Goal: Check status: Check status

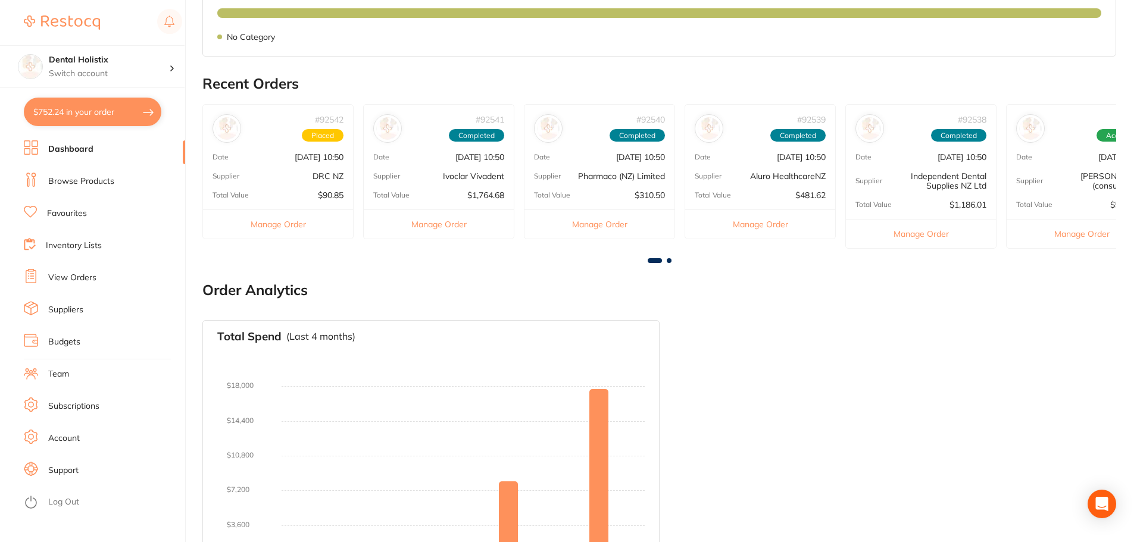
scroll to position [357, 0]
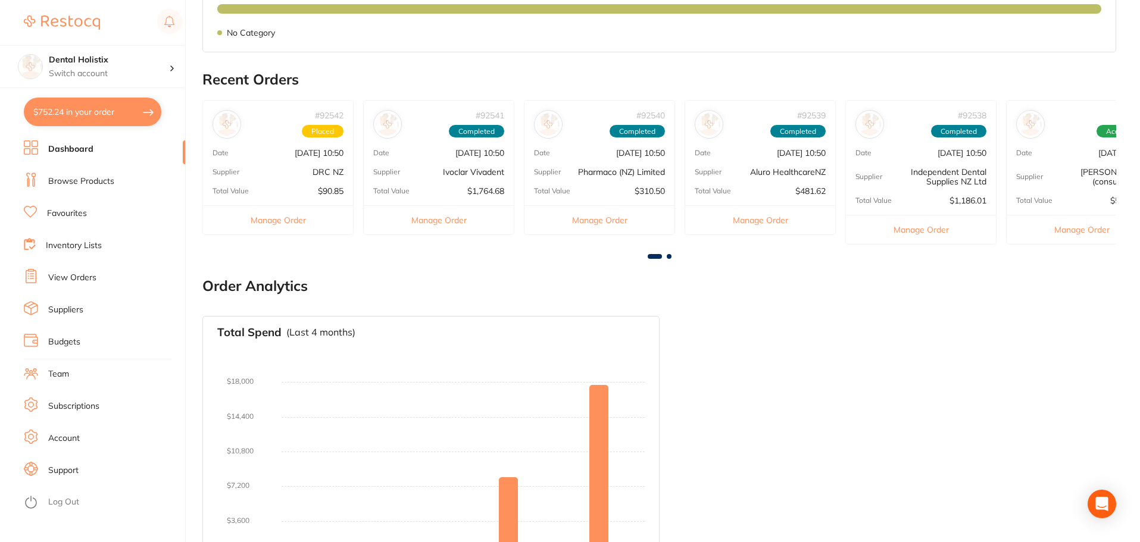
click at [77, 277] on link "View Orders" at bounding box center [72, 278] width 48 height 12
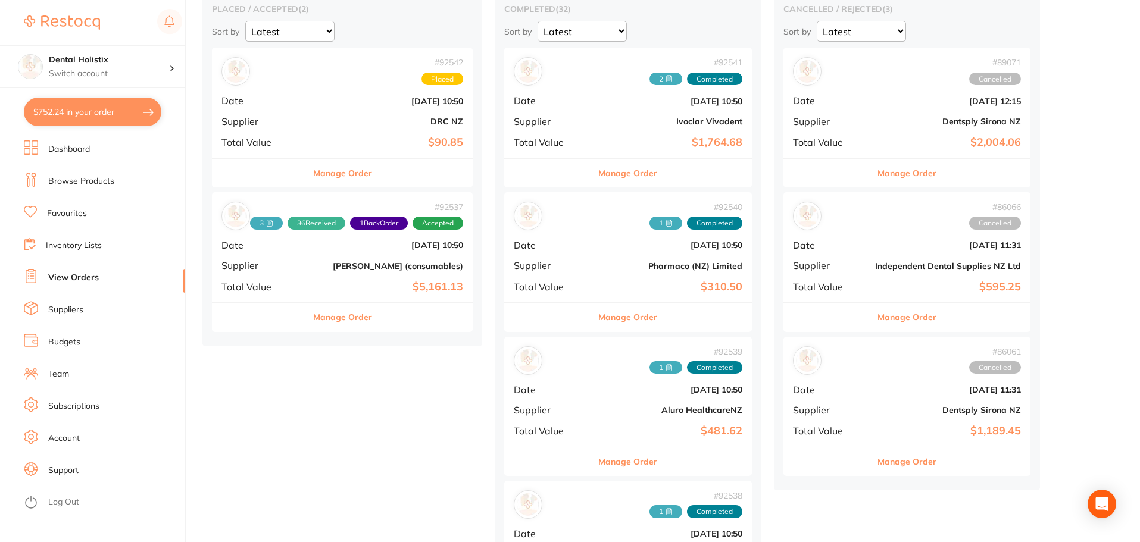
scroll to position [119, 0]
click at [339, 119] on b "DRC NZ" at bounding box center [385, 121] width 155 height 10
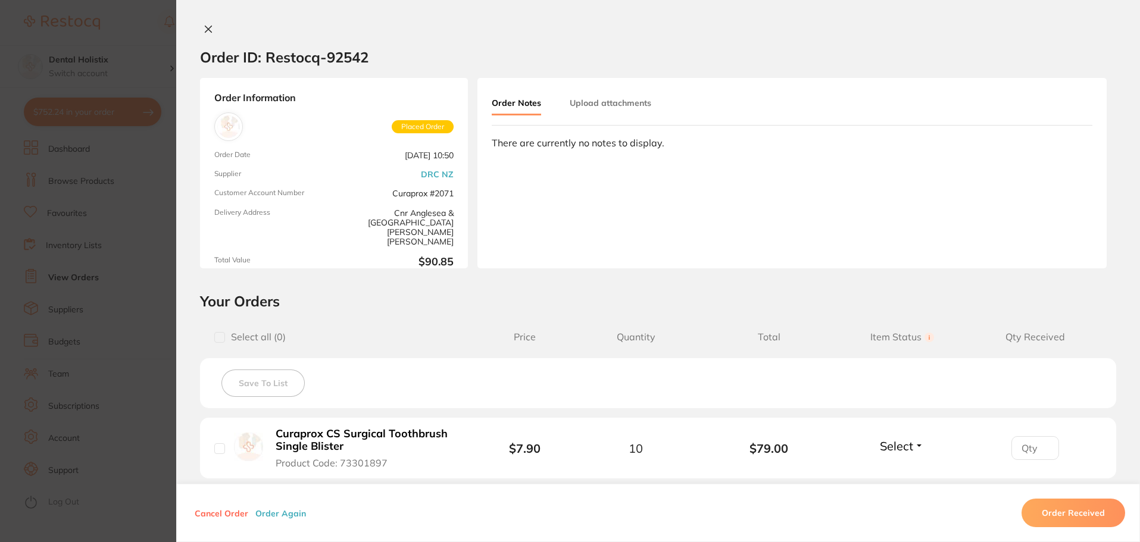
click at [205, 32] on icon at bounding box center [209, 29] width 10 height 10
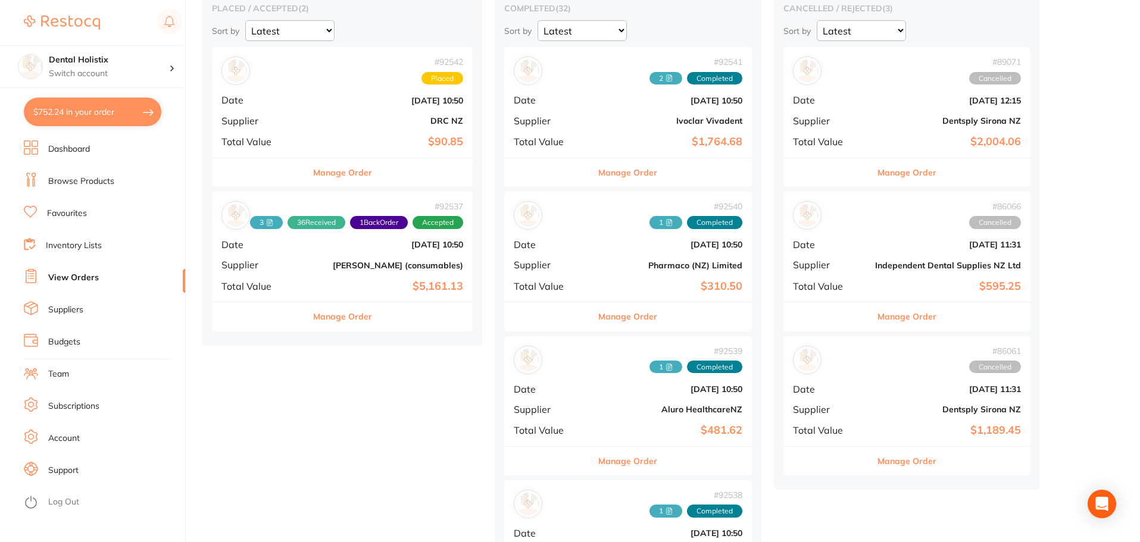
click at [338, 119] on b "DRC NZ" at bounding box center [385, 121] width 155 height 10
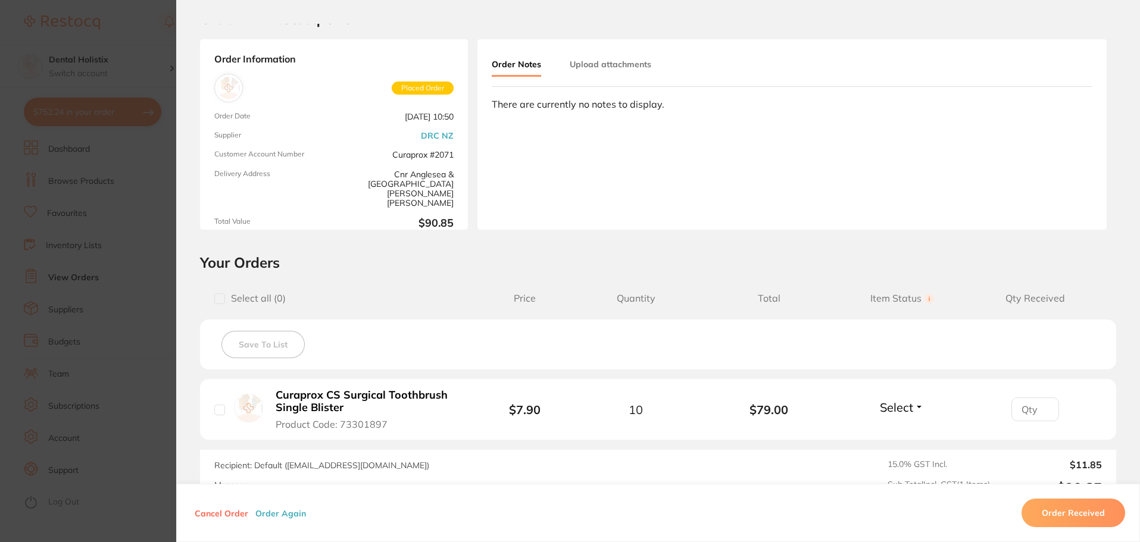
scroll to position [60, 0]
